Goal: Task Accomplishment & Management: Manage account settings

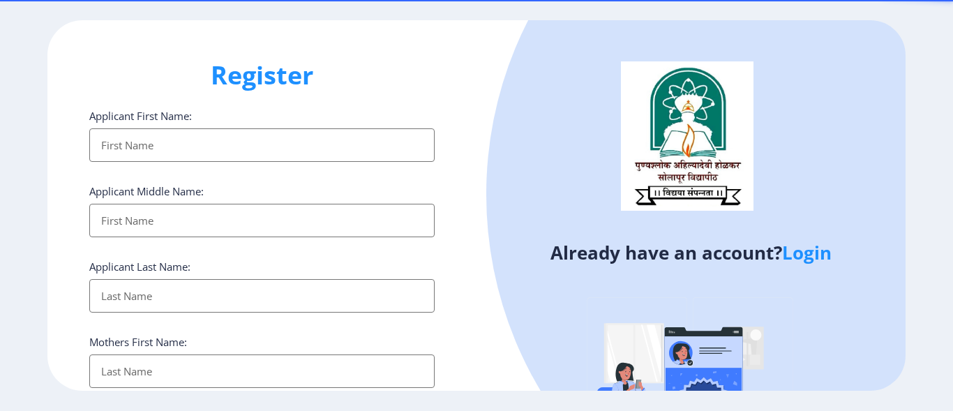
select select
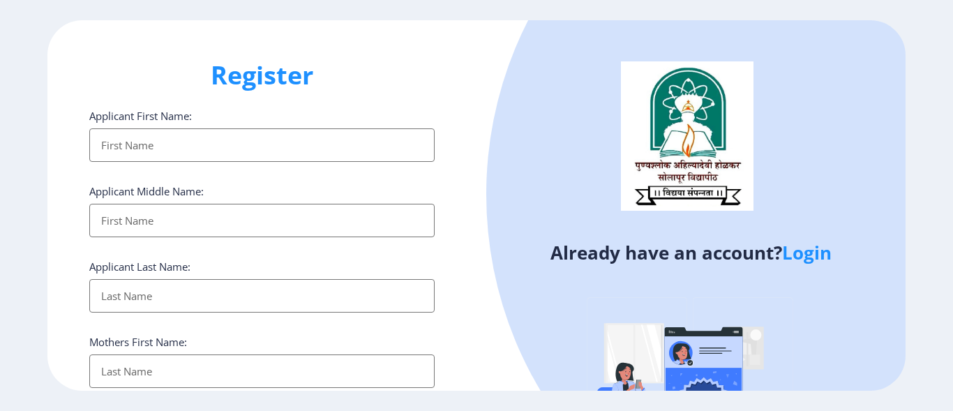
click at [804, 253] on link "Login" at bounding box center [807, 252] width 50 height 25
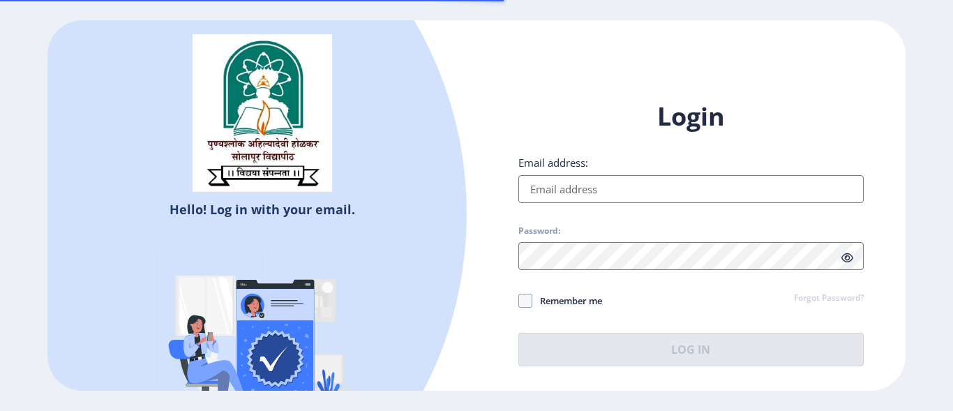
type input "[EMAIL_ADDRESS][DOMAIN_NAME]"
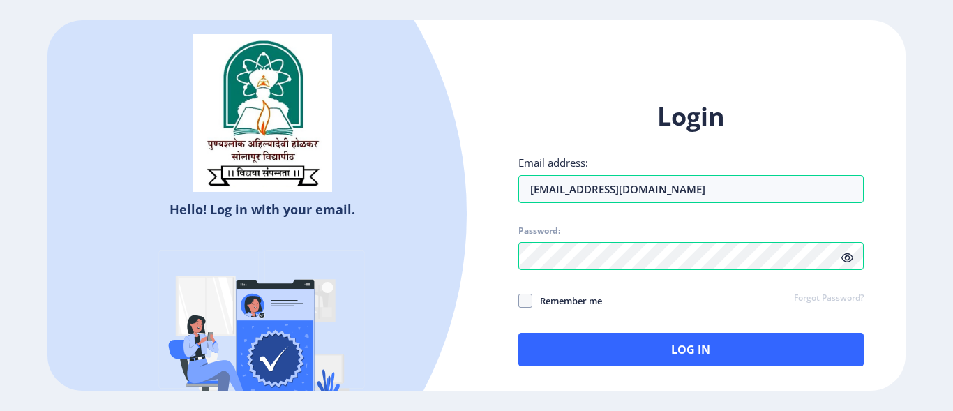
click at [845, 256] on icon at bounding box center [847, 258] width 12 height 10
click at [520, 304] on span at bounding box center [525, 301] width 14 height 14
click at [519, 301] on input "Remember me" at bounding box center [518, 300] width 1 height 1
checkbox input "true"
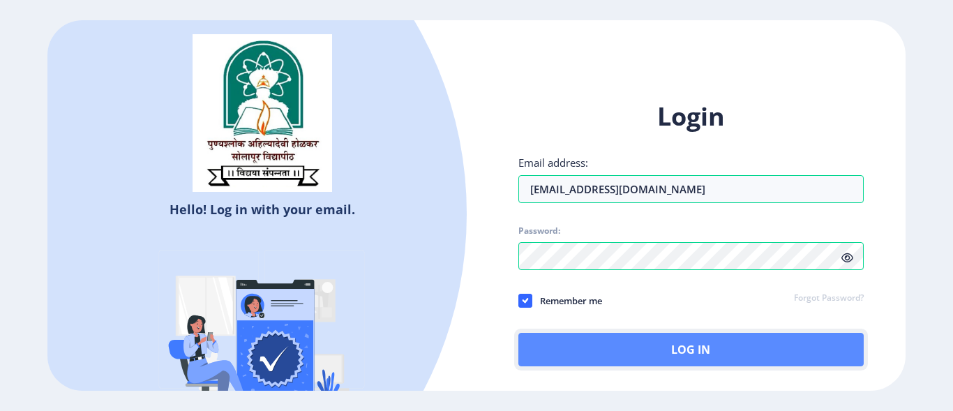
click at [580, 343] on button "Log In" at bounding box center [690, 349] width 345 height 33
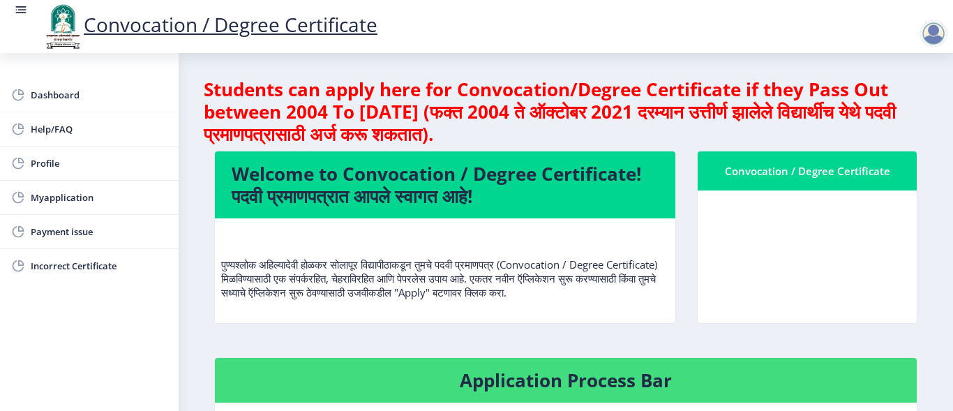
click at [883, 240] on nb-card-body at bounding box center [807, 256] width 219 height 133
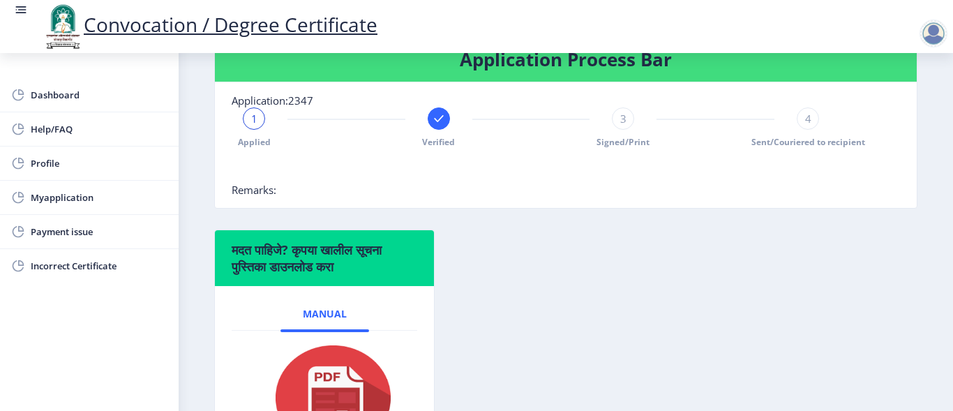
scroll to position [319, 0]
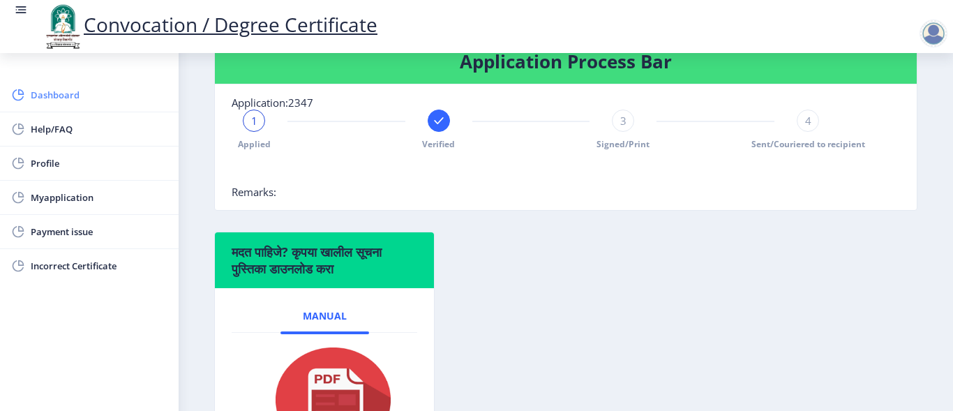
click at [40, 93] on span "Dashboard" at bounding box center [99, 95] width 137 height 17
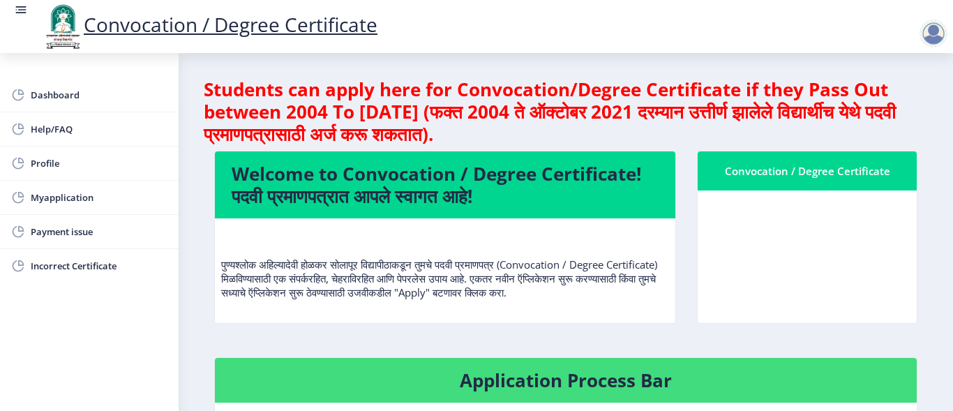
click at [20, 6] on rect at bounding box center [21, 10] width 14 height 14
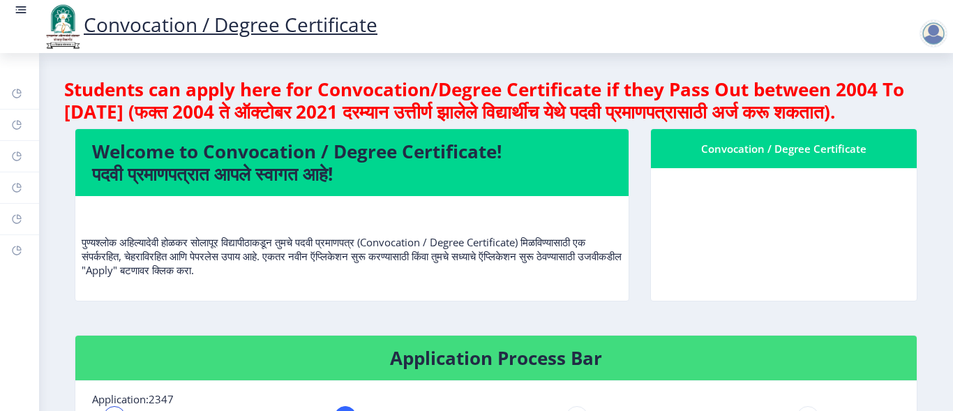
click at [24, 10] on rect at bounding box center [22, 9] width 8 height 1
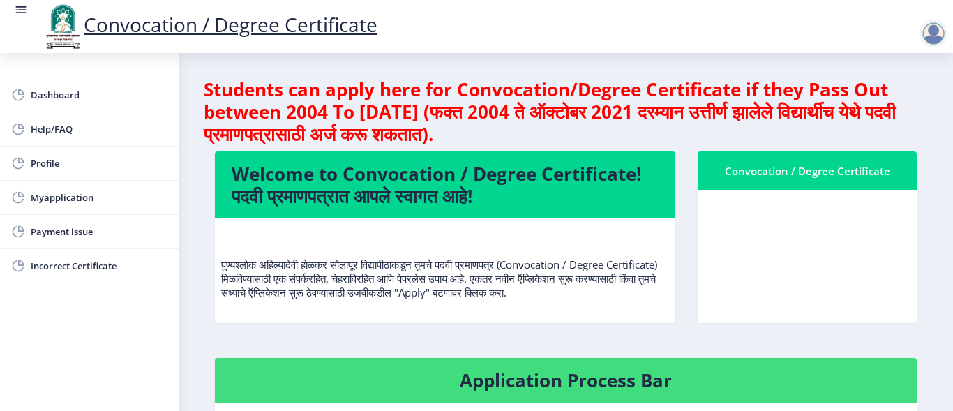
click at [24, 10] on rect at bounding box center [22, 9] width 8 height 1
